Goal: Navigation & Orientation: Find specific page/section

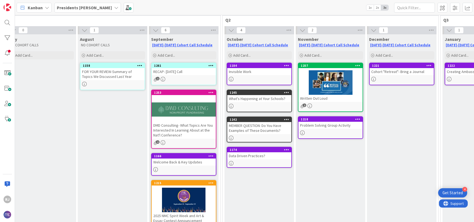
scroll to position [44, 17]
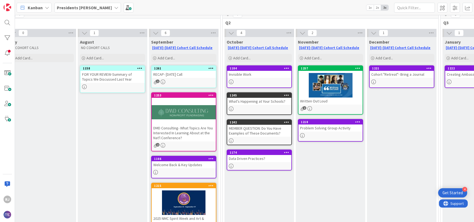
click at [101, 9] on div "Presidents Cohort Calls" at bounding box center [87, 8] width 67 height 10
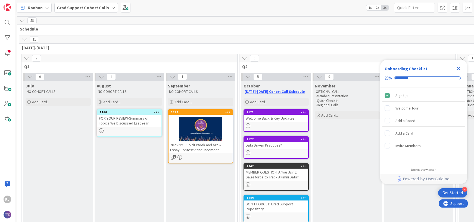
click at [79, 7] on b "Grad Support Cohort Calls" at bounding box center [83, 7] width 52 height 5
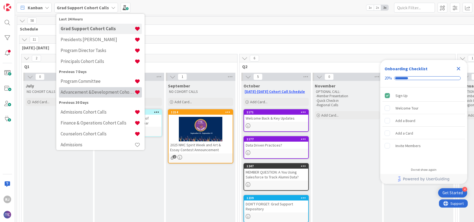
scroll to position [26, 0]
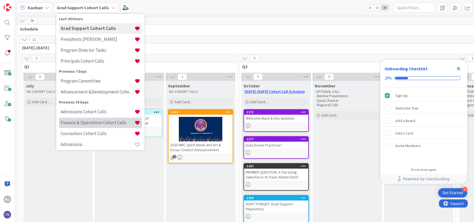
click at [84, 122] on h4 "Finance & Operations Cohort Calls" at bounding box center [98, 122] width 74 height 5
